Goal: Information Seeking & Learning: Stay updated

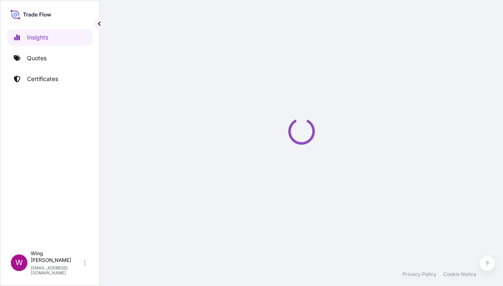
select select "2025"
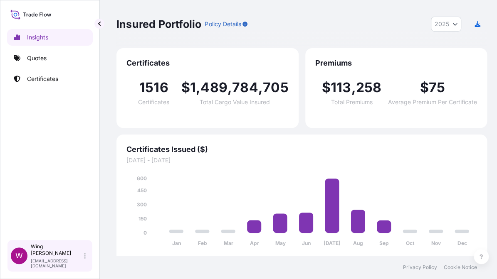
click at [86, 268] on div "W Wing Lee [EMAIL_ADDRESS][DOMAIN_NAME]" at bounding box center [50, 256] width 78 height 25
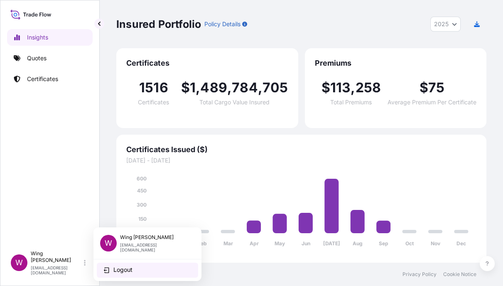
click at [109, 268] on div "Insights Quotes Certificates W Wing Lee [EMAIL_ADDRESS][DOMAIN_NAME] Insured Po…" at bounding box center [251, 143] width 503 height 286
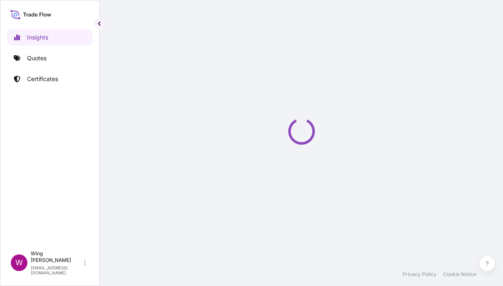
select select "2025"
